Goal: Information Seeking & Learning: Learn about a topic

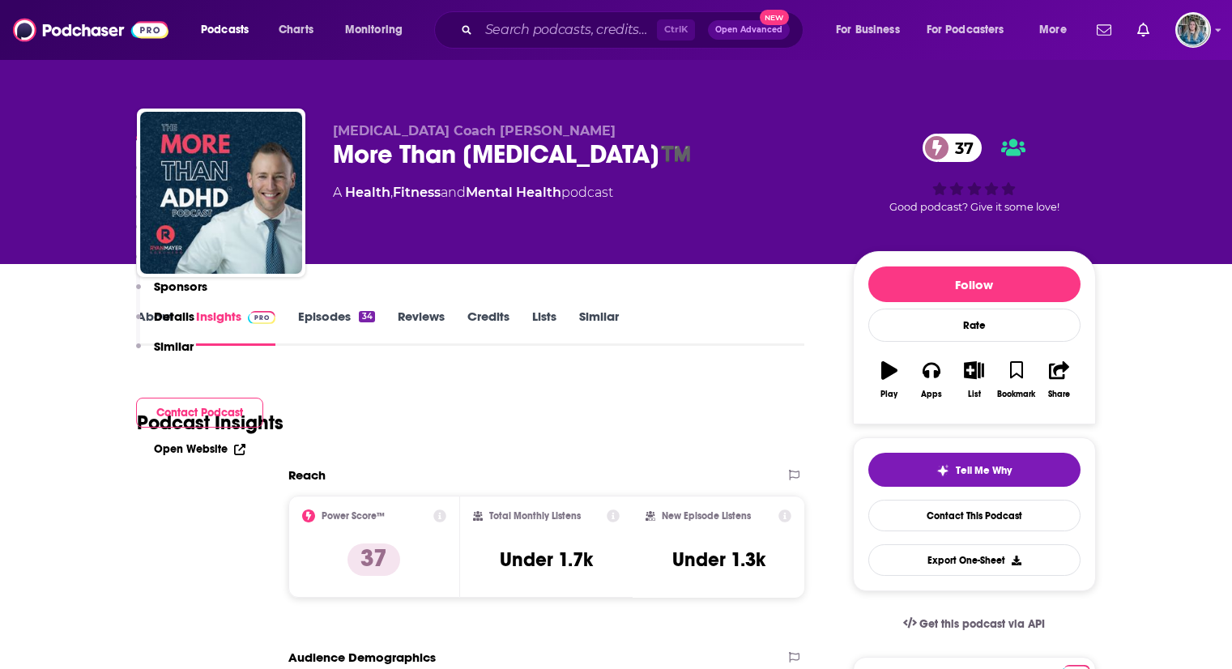
scroll to position [324, 0]
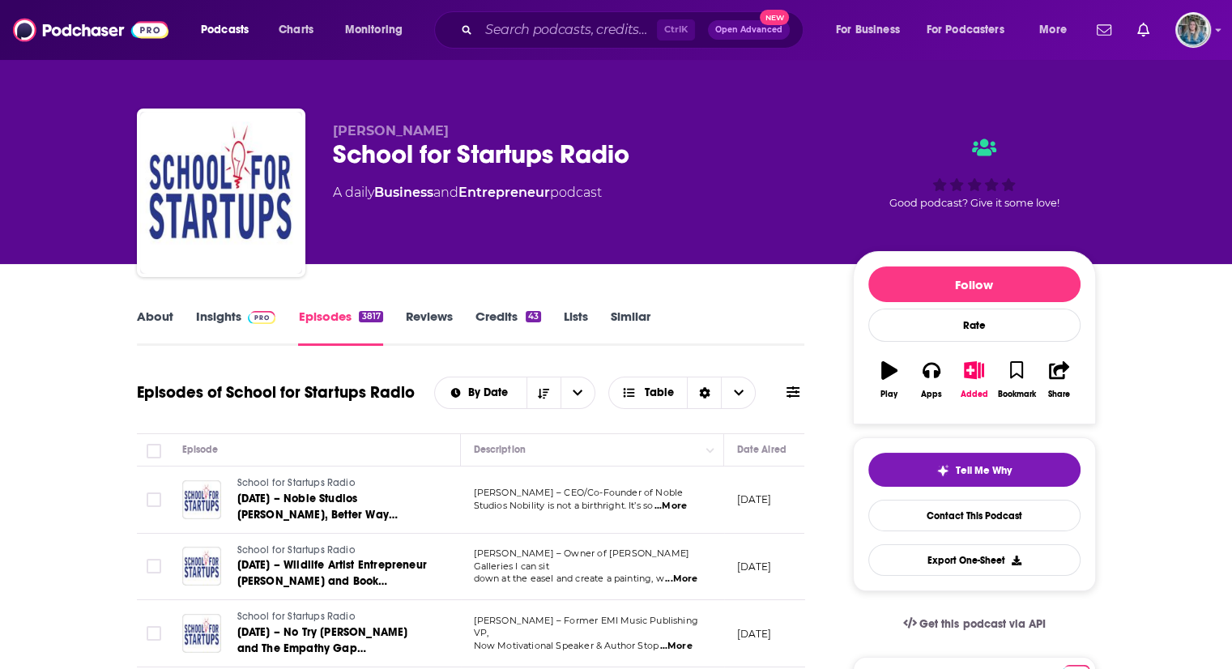
click at [165, 313] on link "About" at bounding box center [155, 327] width 36 height 37
